Goal: Information Seeking & Learning: Learn about a topic

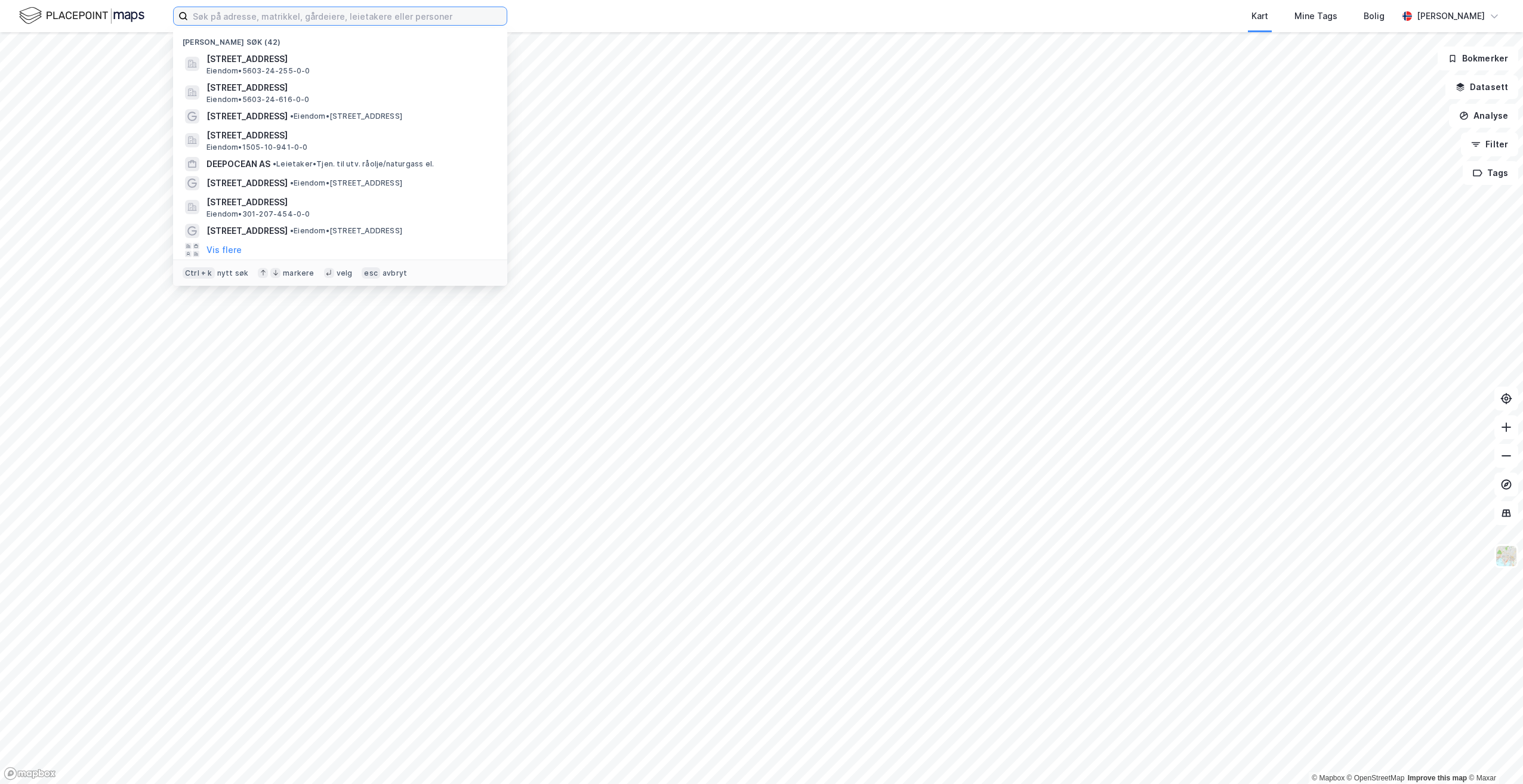
click at [228, 18] on input at bounding box center [347, 15] width 319 height 17
paste input "[STREET_ADDRESS],"
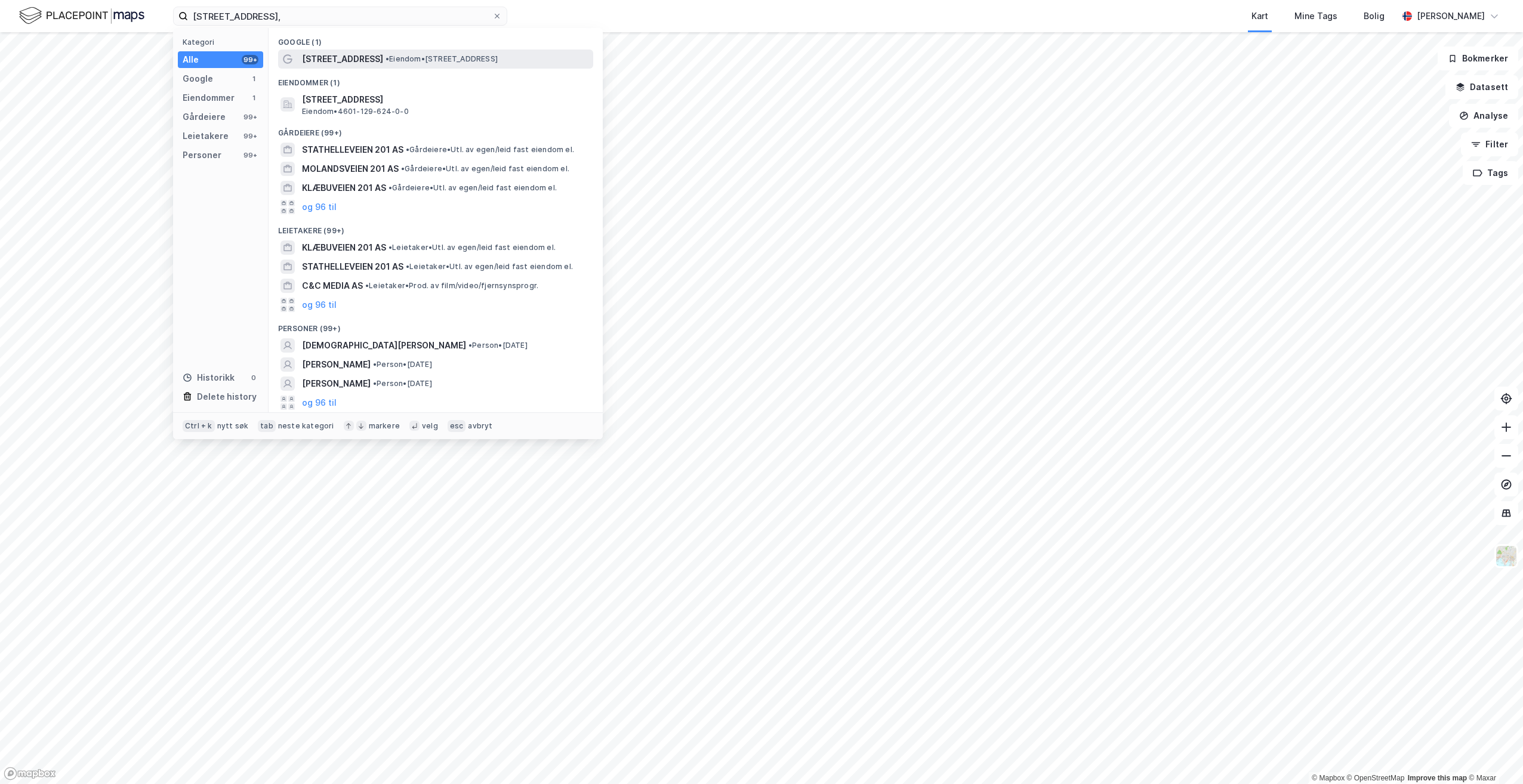
click at [440, 65] on div "[STREET_ADDRESS] • Eiendom • [STREET_ADDRESS]" at bounding box center [446, 59] width 289 height 15
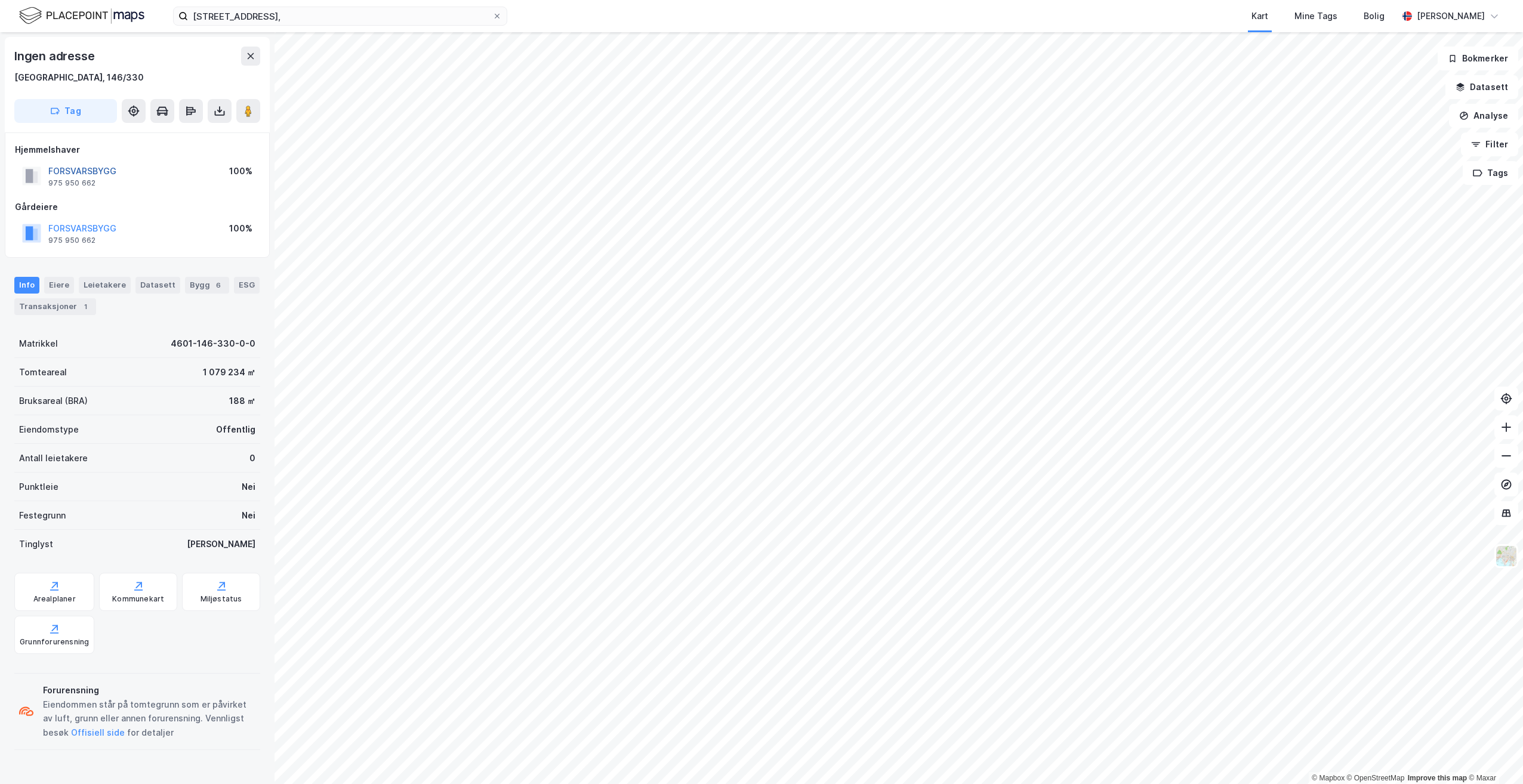
click at [0, 0] on button "FORSVARSBYGG" at bounding box center [0, 0] width 0 height 0
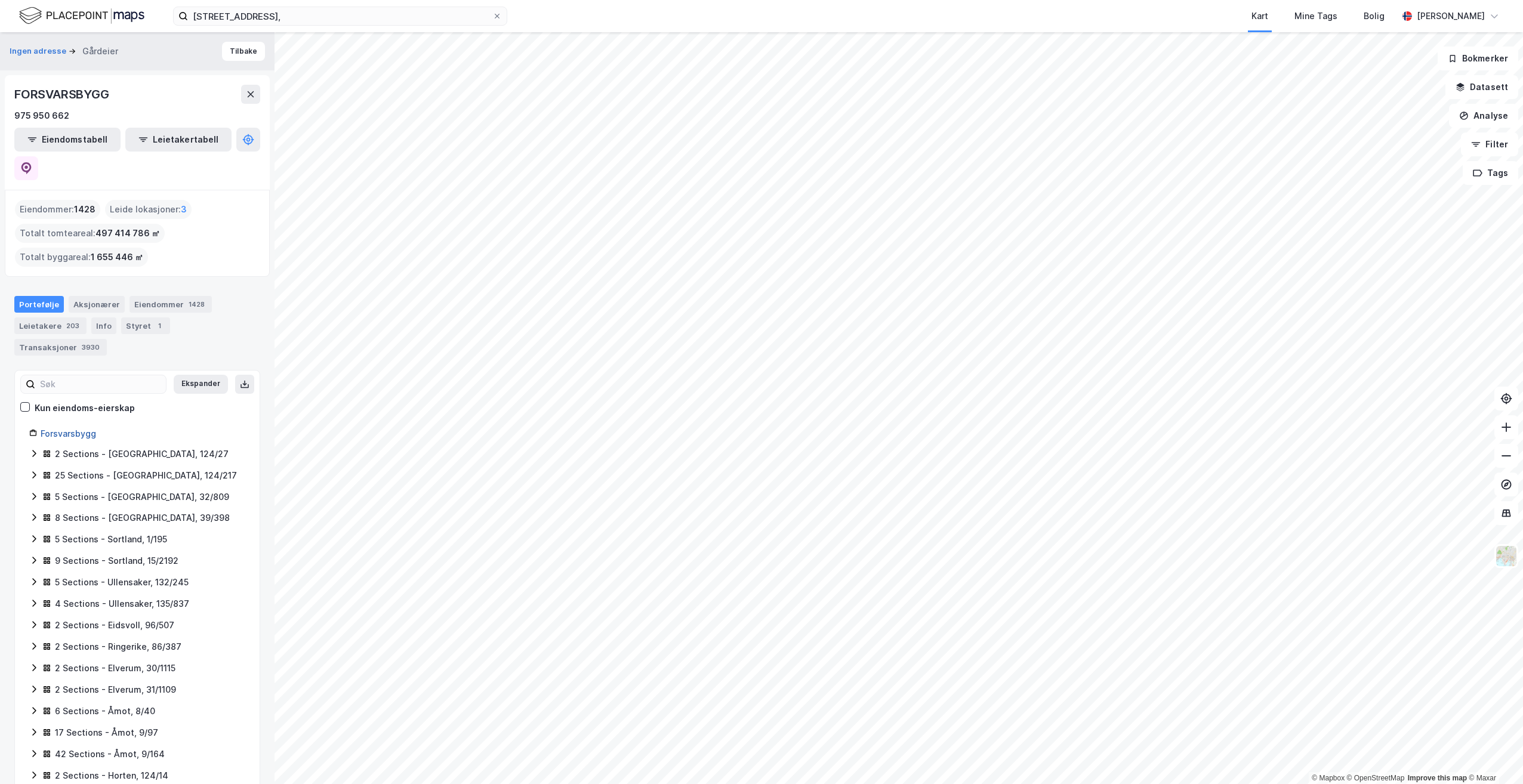
click at [80, 428] on link "Forsvarsbygg" at bounding box center [68, 433] width 55 height 10
click at [251, 91] on icon at bounding box center [251, 94] width 10 height 10
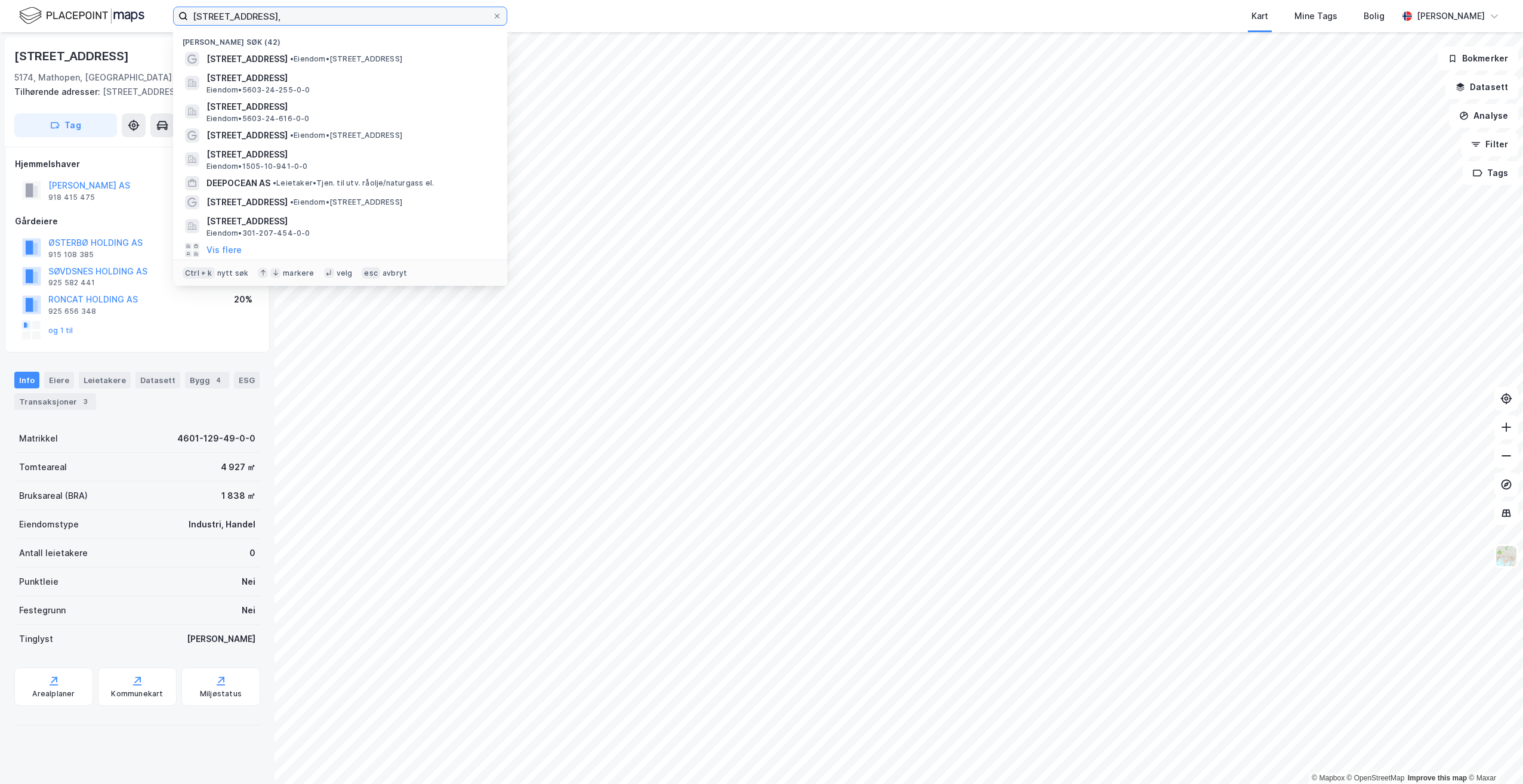
drag, startPoint x: 344, startPoint y: 14, endPoint x: 145, endPoint y: -6, distance: 200.0
click at [145, 0] on html "Håkonshellavegen 201 C, [PERSON_NAME] søk (42) Håkonshellaveien 201 • Eiendom •…" at bounding box center [761, 392] width 1523 height 784
click at [324, 15] on input "[STREET_ADDRESS]," at bounding box center [340, 15] width 304 height 17
drag, startPoint x: 327, startPoint y: 15, endPoint x: 270, endPoint y: 16, distance: 57.0
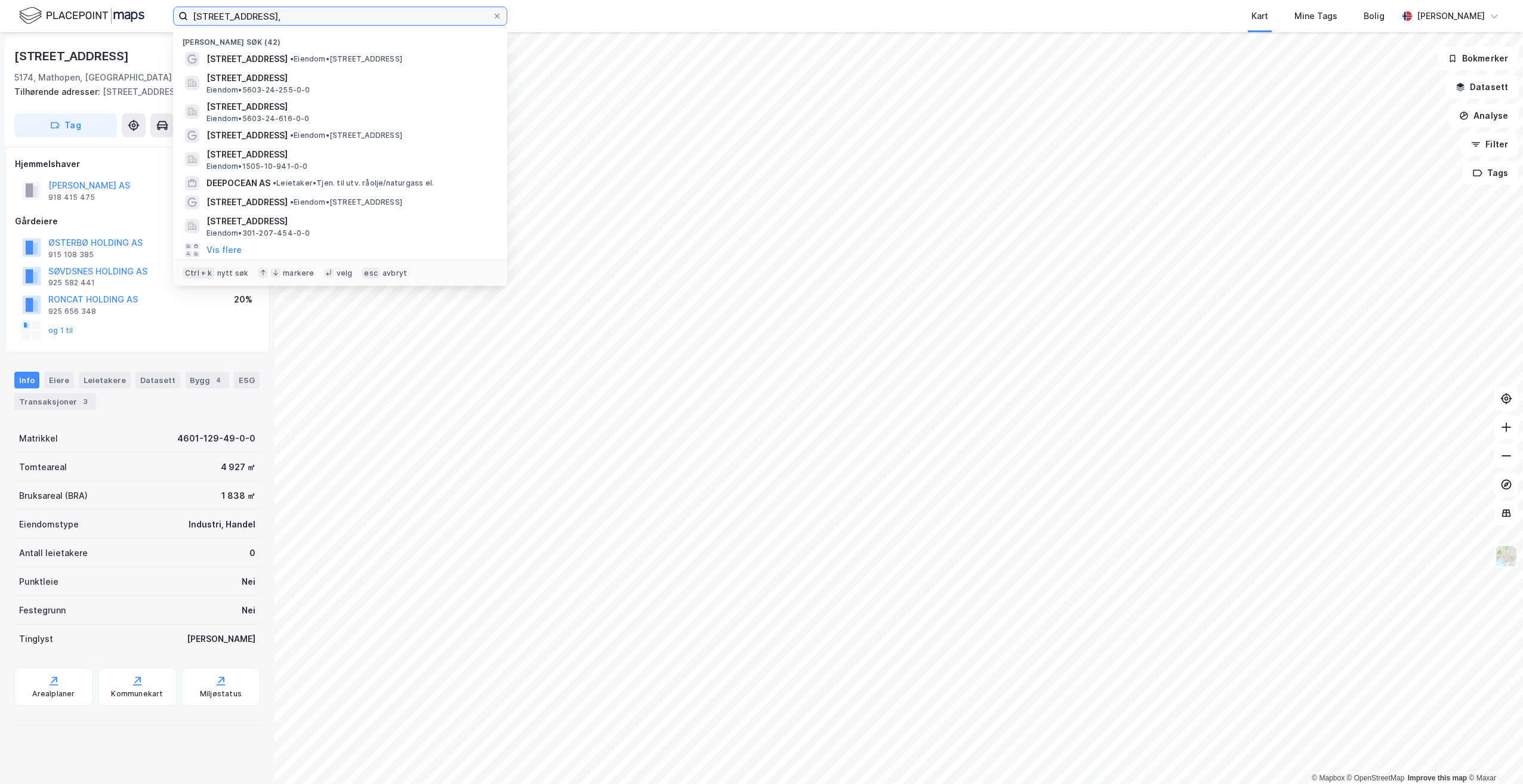
click at [270, 16] on input "[STREET_ADDRESS]," at bounding box center [340, 15] width 304 height 17
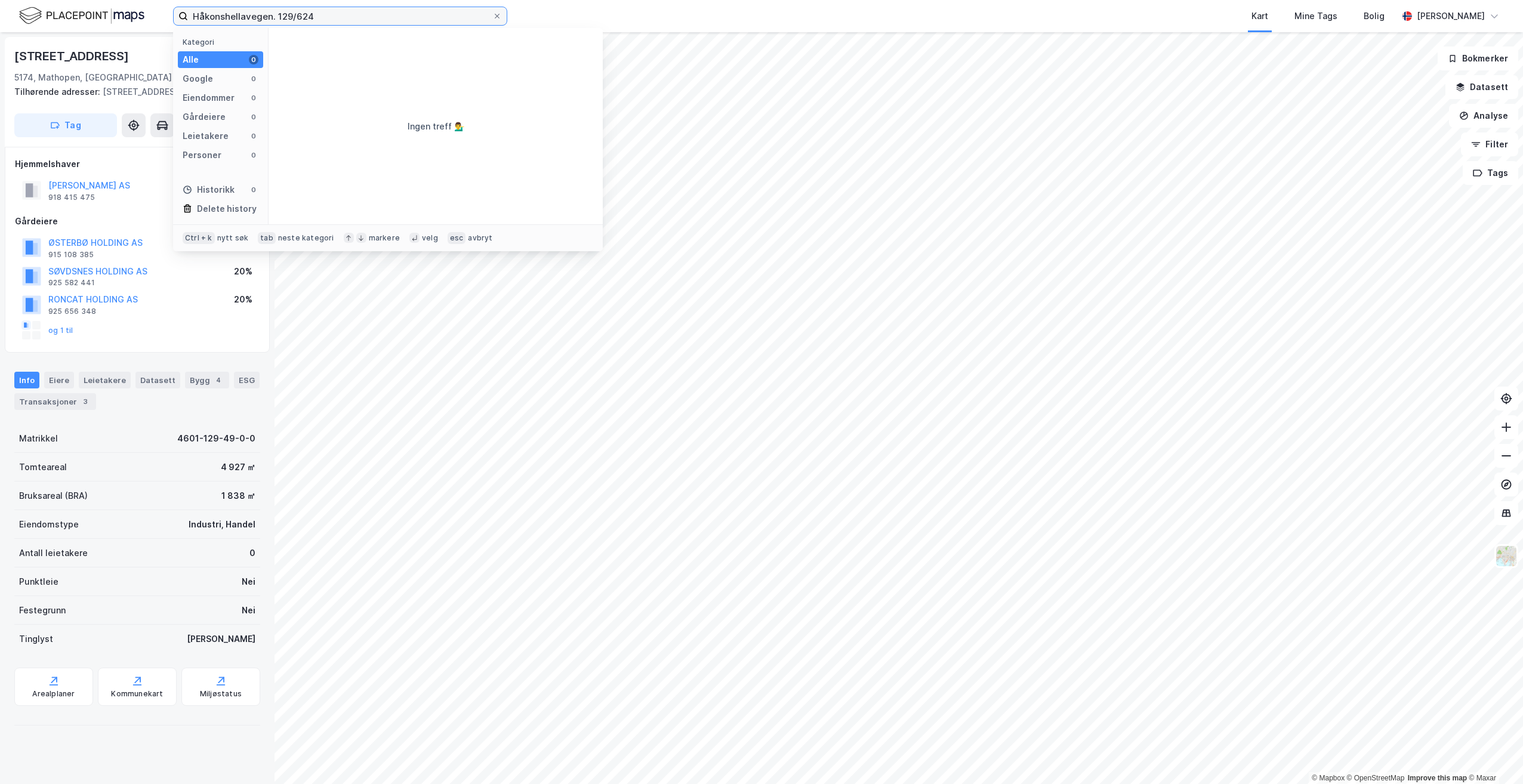
drag, startPoint x: 270, startPoint y: 16, endPoint x: 158, endPoint y: 17, distance: 112.0
click at [158, 17] on div "Håkonshellavegen. 129/624 Kategori Alle 0 Google 0 Eiendommer 0 Gårdeiere 0 Lei…" at bounding box center [761, 15] width 1523 height 32
drag, startPoint x: 243, startPoint y: 17, endPoint x: 142, endPoint y: 19, distance: 101.0
click at [142, 19] on div "mathopen, 129/624 Kategori Alle 0 Google 0 Eiendommer 0 Gårdeiere 0 Leietakere …" at bounding box center [761, 15] width 1523 height 32
type input "129/624"
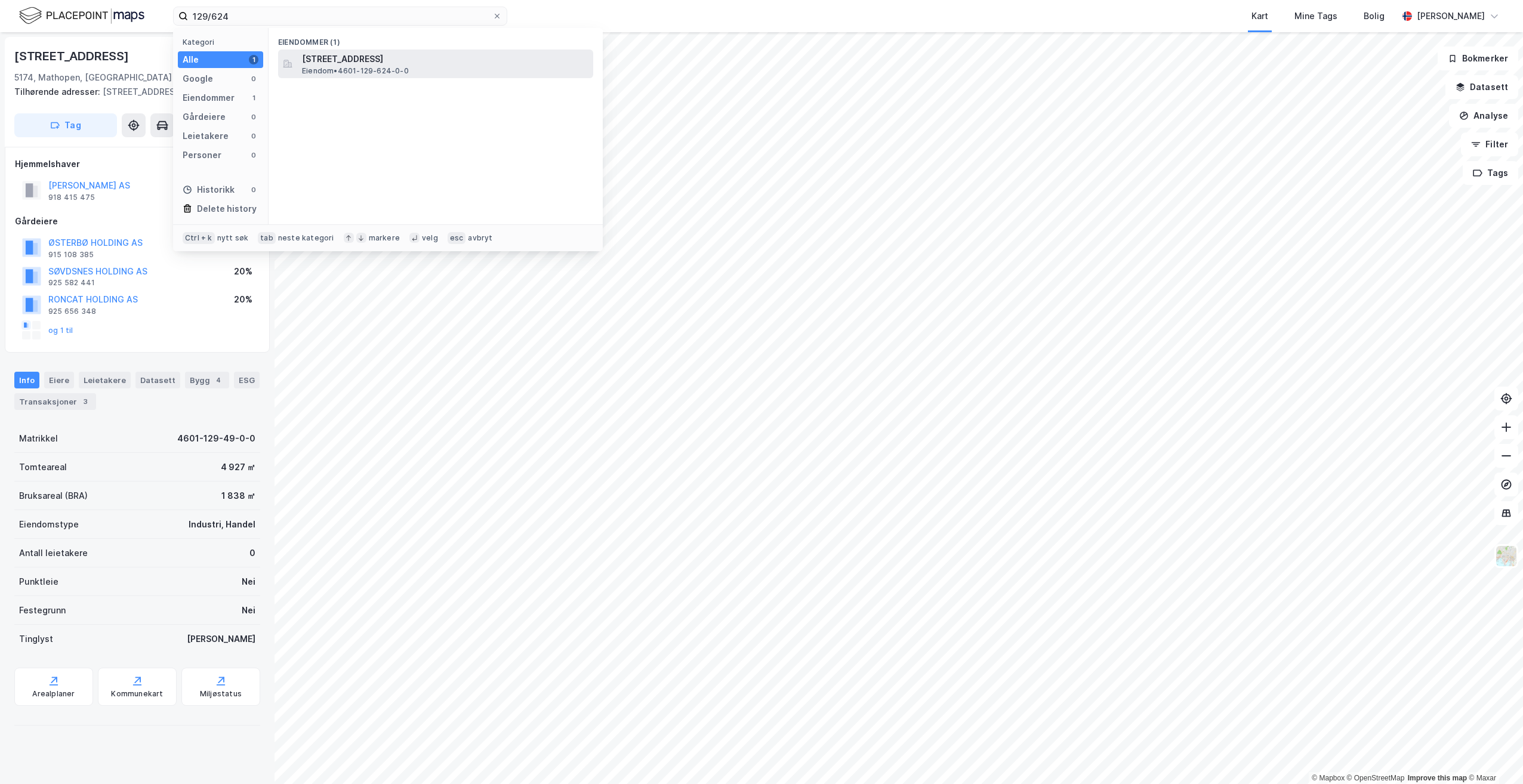
click at [361, 68] on span "Eiendom • 4601-129-624-0-0" at bounding box center [355, 71] width 107 height 10
